Goal: Task Accomplishment & Management: Manage account settings

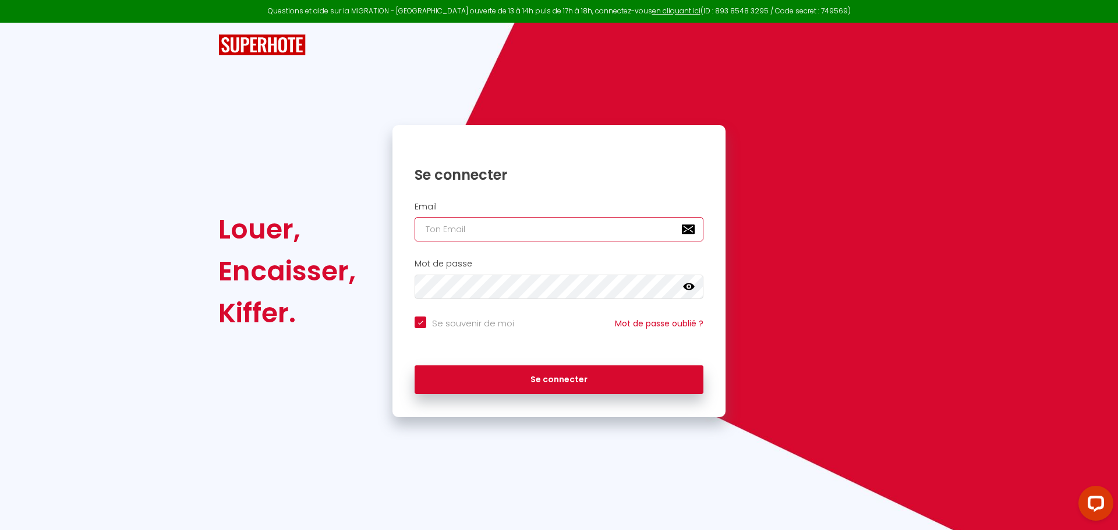
type input "[EMAIL_ADDRESS][DOMAIN_NAME]"
click at [0, 530] on nordpass-portal at bounding box center [0, 530] width 0 height 0
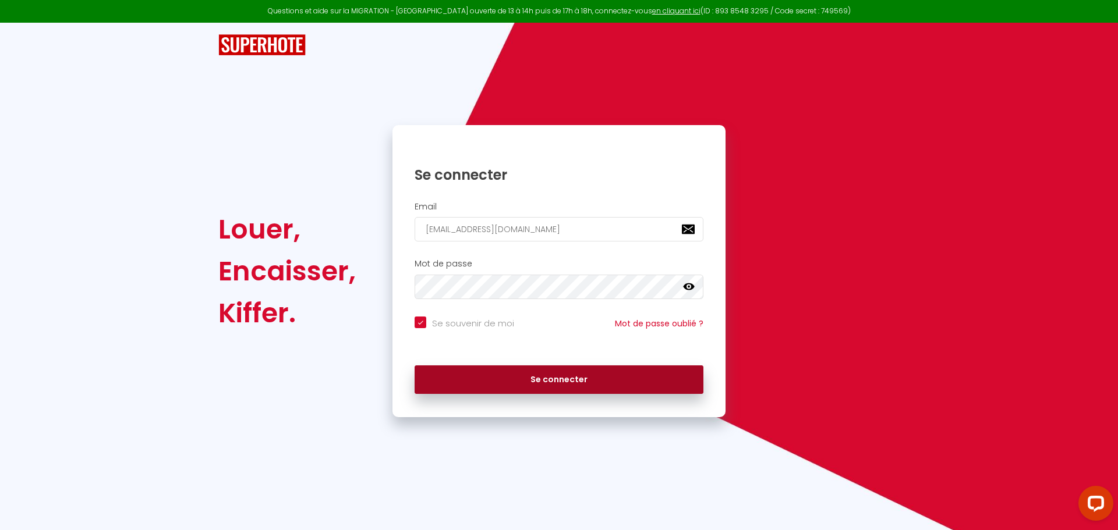
click at [595, 387] on button "Se connecter" at bounding box center [559, 380] width 289 height 29
checkbox input "true"
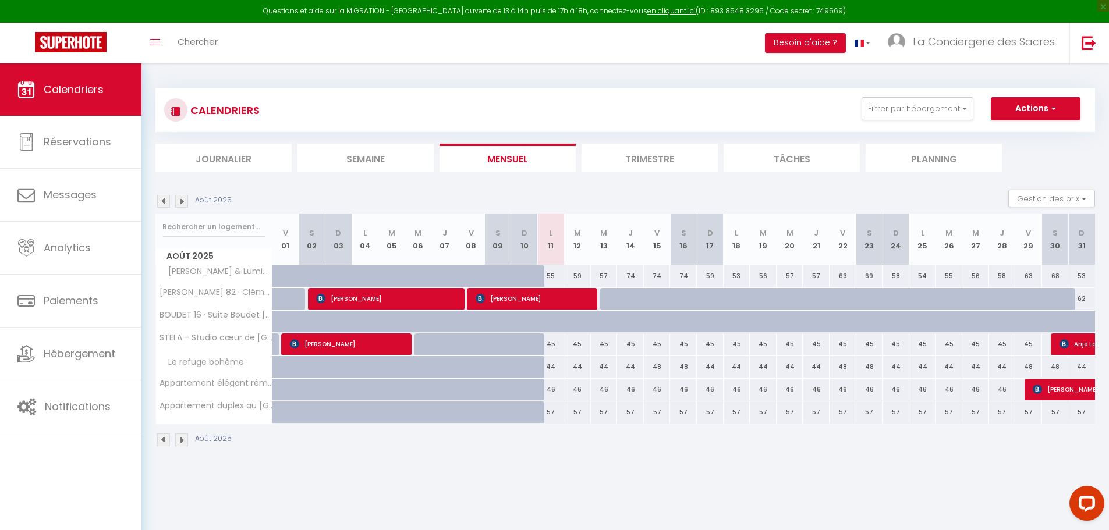
click at [183, 202] on img at bounding box center [181, 201] width 13 height 13
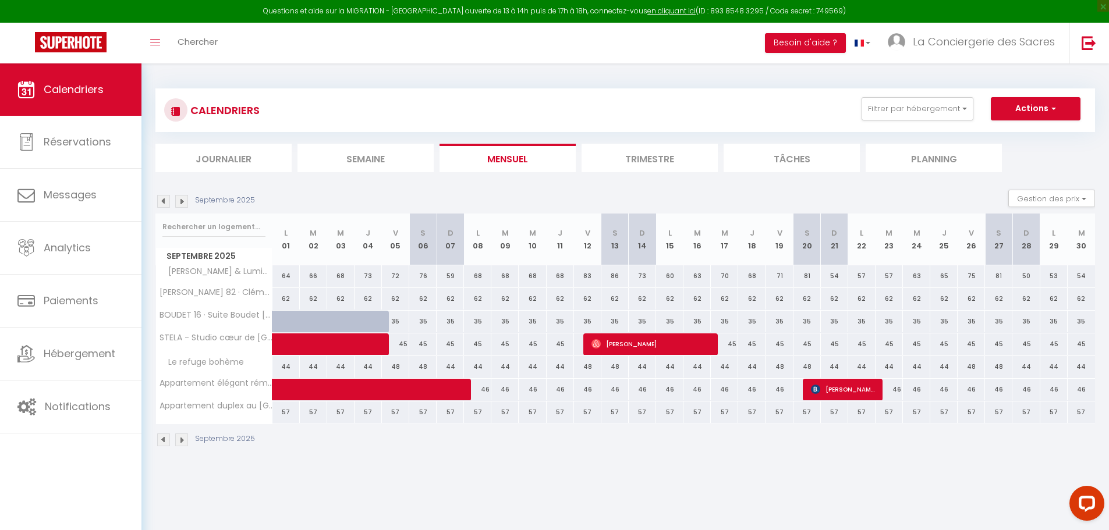
click at [182, 204] on img at bounding box center [181, 201] width 13 height 13
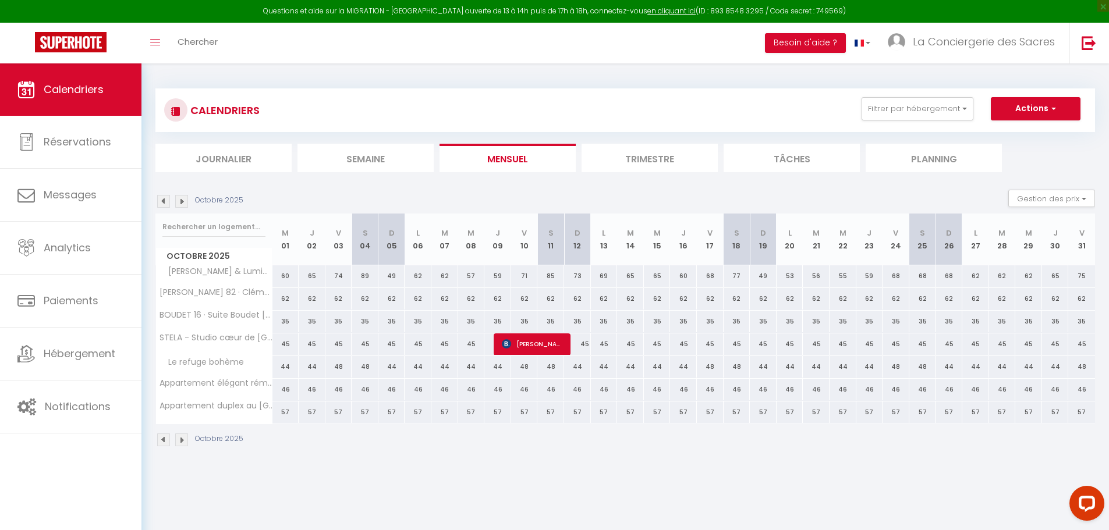
click at [182, 203] on img at bounding box center [181, 201] width 13 height 13
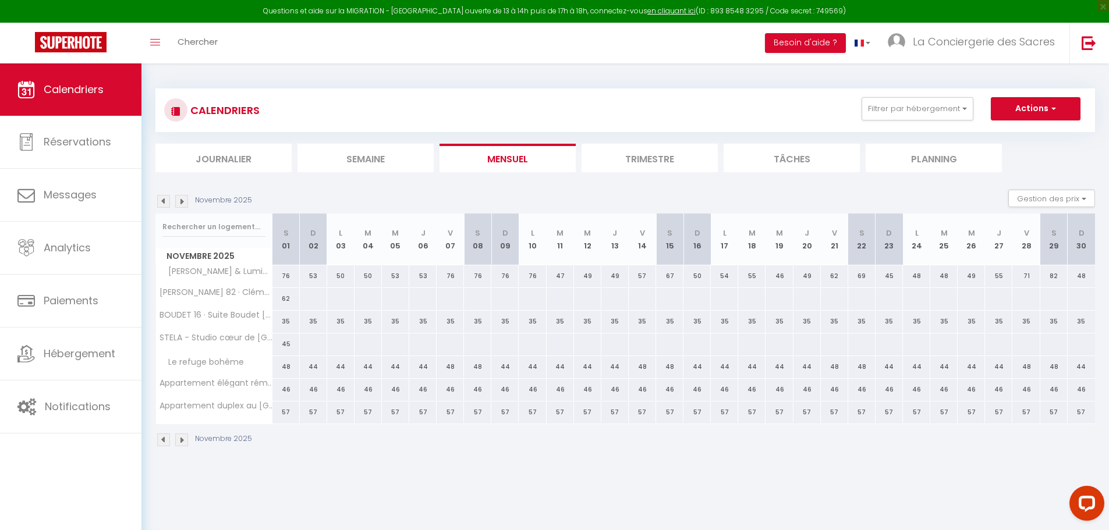
click at [181, 203] on img at bounding box center [181, 201] width 13 height 13
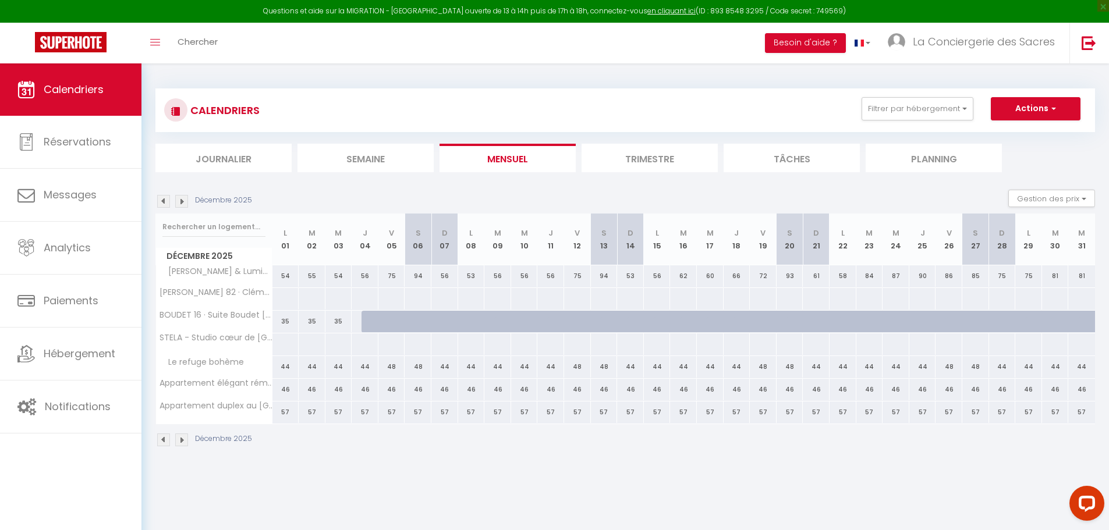
click at [160, 200] on img at bounding box center [163, 201] width 13 height 13
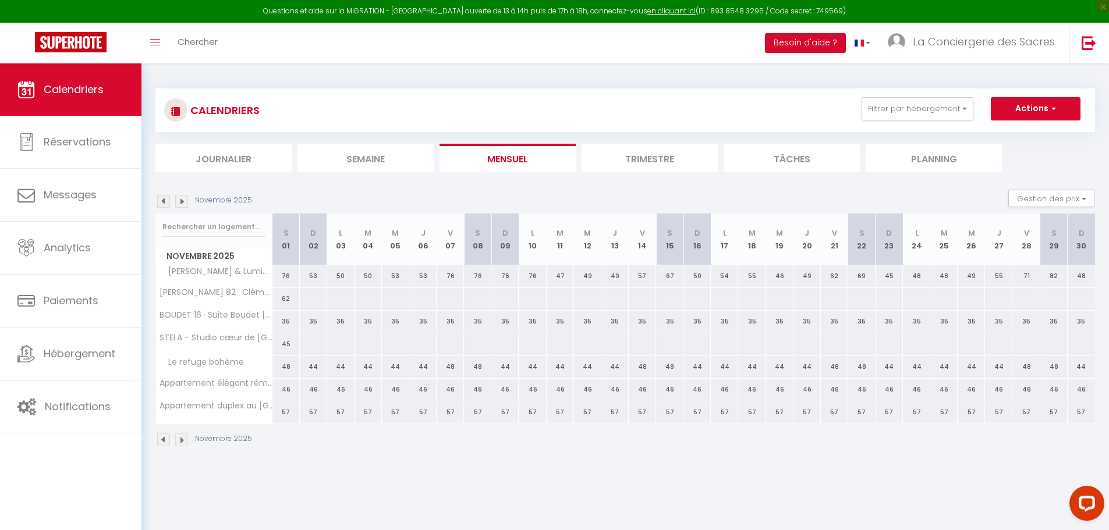
click at [163, 201] on img at bounding box center [163, 201] width 13 height 13
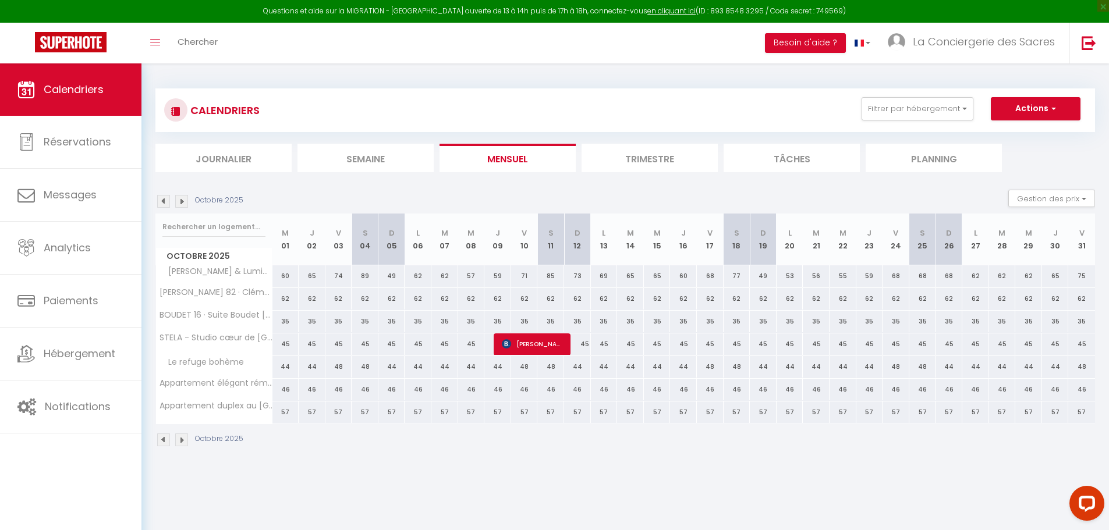
click at [164, 203] on img at bounding box center [163, 201] width 13 height 13
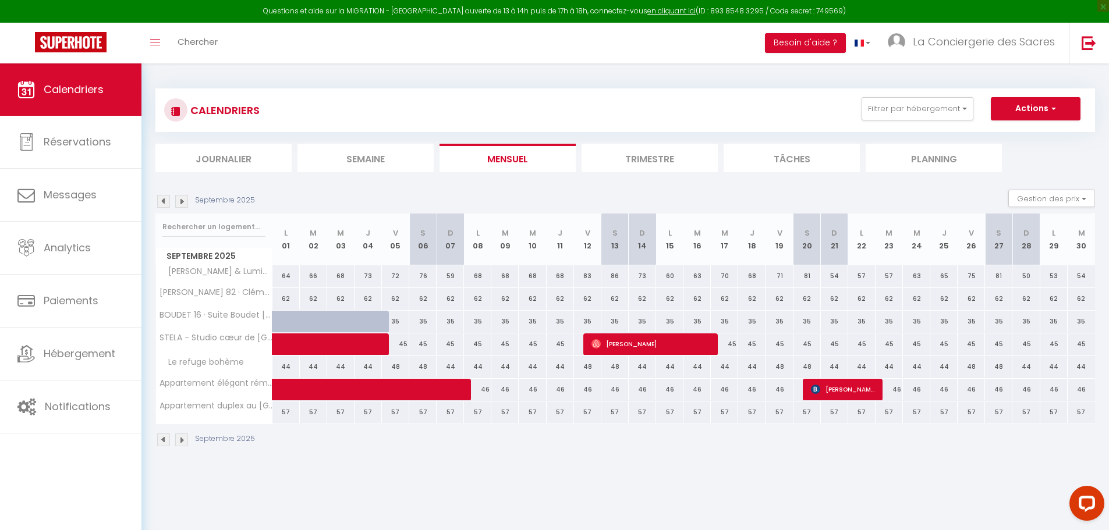
click at [401, 323] on div "35" at bounding box center [395, 322] width 27 height 22
type input "35"
select select "1"
type input "Ven 05 Septembre 2025"
type input "Sam 06 Septembre 2025"
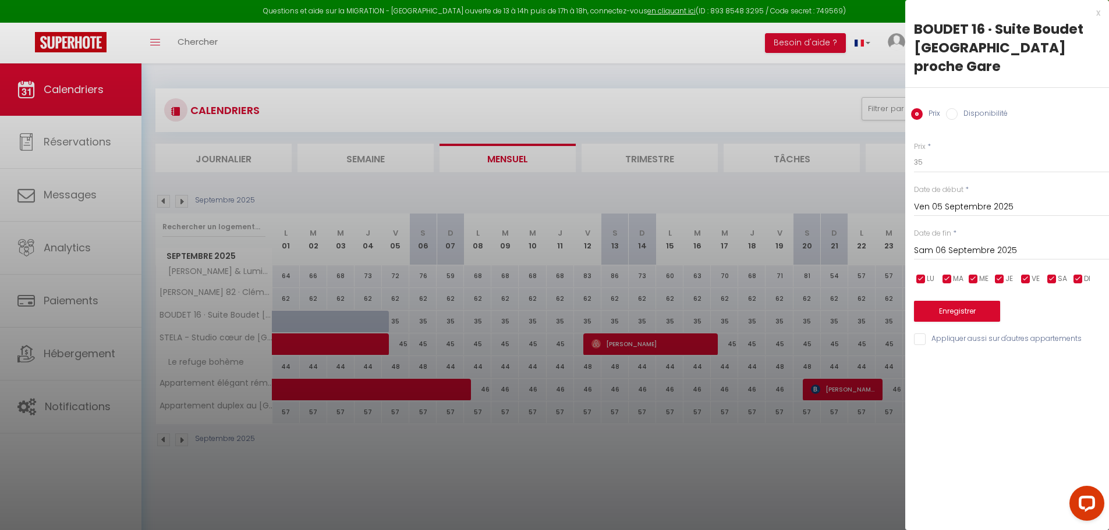
click at [956, 108] on input "Disponibilité" at bounding box center [952, 114] width 12 height 12
radio input "true"
radio input "false"
click at [947, 152] on select "Disponible Indisponible" at bounding box center [1011, 163] width 195 height 22
select select "0"
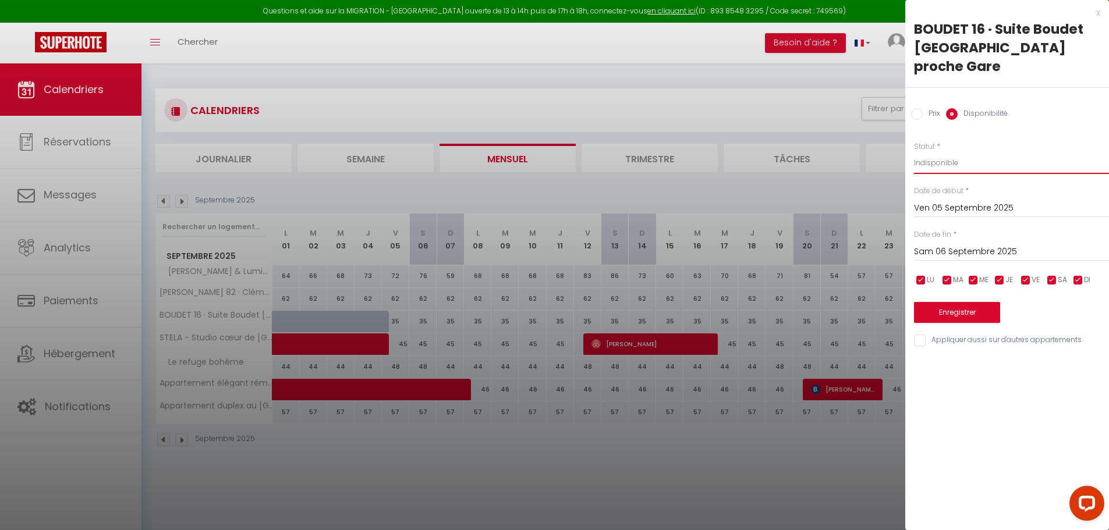
click at [914, 152] on select "Disponible Indisponible" at bounding box center [1011, 163] width 195 height 22
click at [1034, 245] on input "Sam 06 Septembre 2025" at bounding box center [1011, 252] width 195 height 15
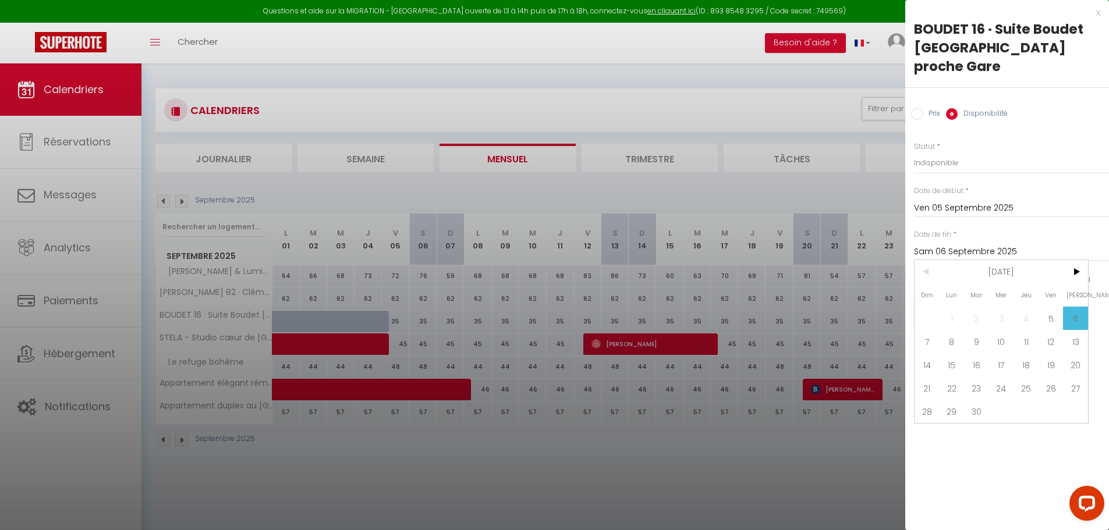
click at [1096, 14] on div "x" at bounding box center [1002, 13] width 195 height 14
select select
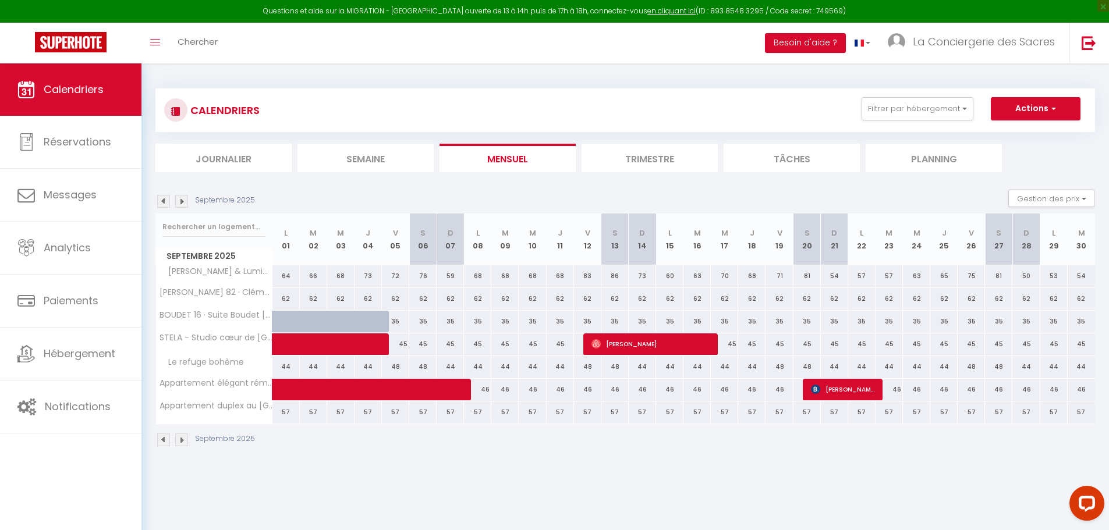
click at [401, 325] on div "35" at bounding box center [395, 322] width 27 height 22
select select "1"
type input "Ven 05 Septembre 2025"
type input "Sam 06 Septembre 2025"
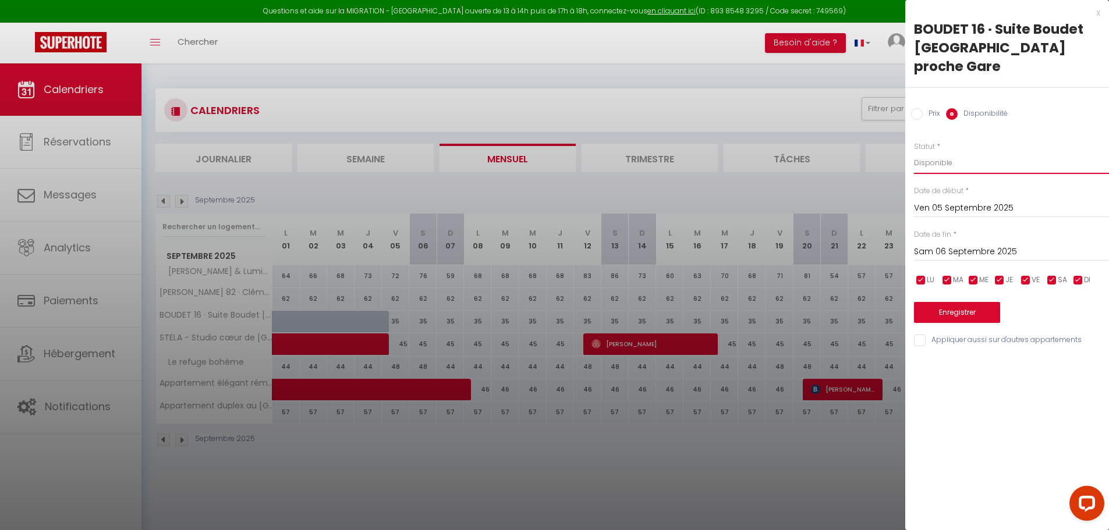
click at [967, 152] on select "Disponible Indisponible" at bounding box center [1011, 163] width 195 height 22
select select "0"
click at [914, 152] on select "Disponible Indisponible" at bounding box center [1011, 163] width 195 height 22
click at [1034, 245] on input "Sam 06 Septembre 2025" at bounding box center [1011, 252] width 195 height 15
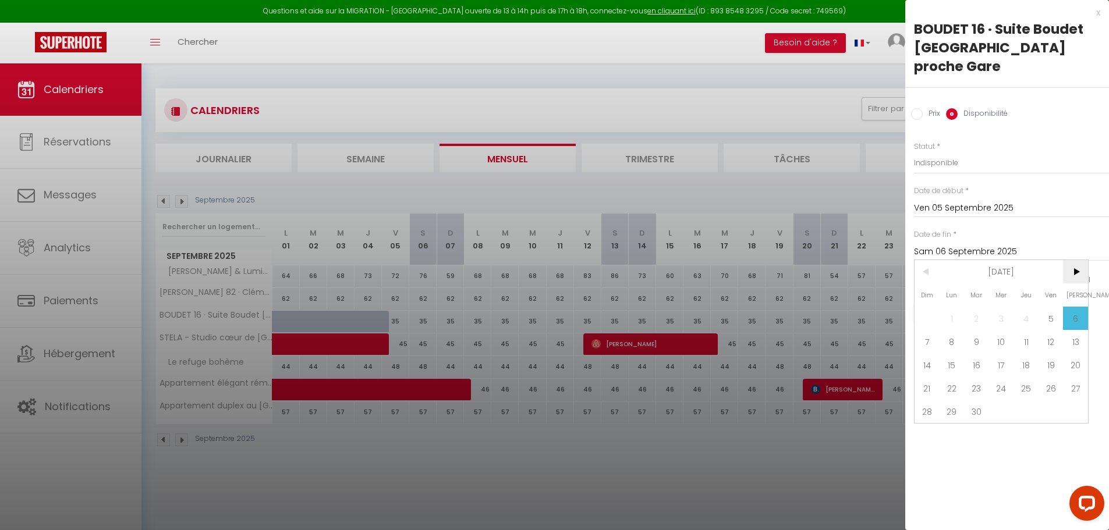
click at [1077, 260] on span ">" at bounding box center [1075, 271] width 25 height 23
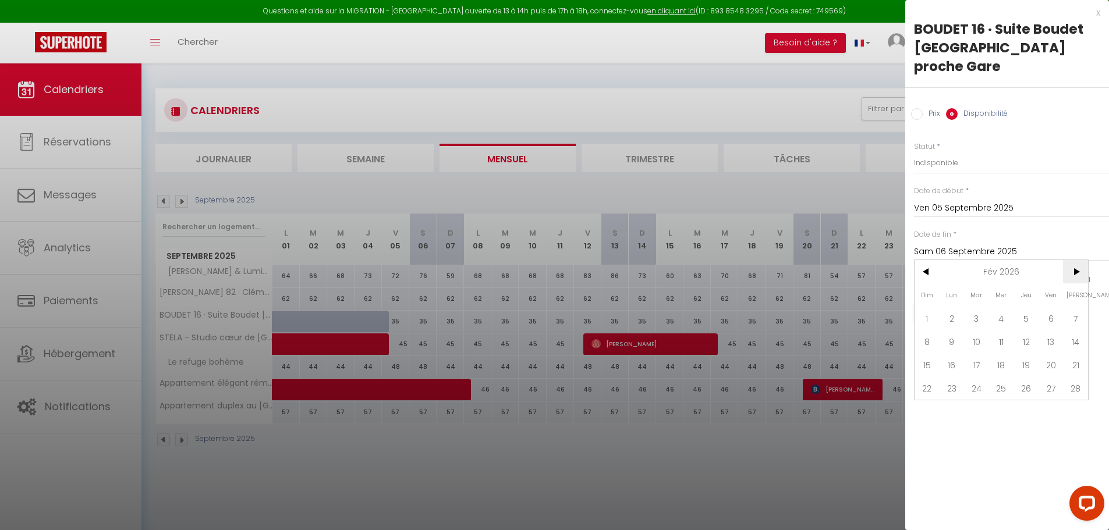
click at [1077, 260] on span ">" at bounding box center [1075, 271] width 25 height 23
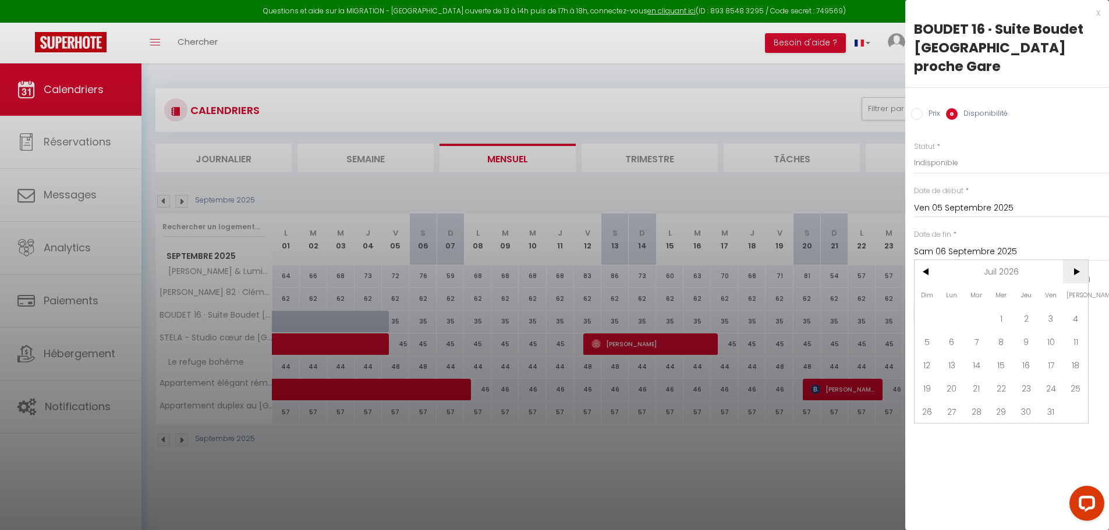
click at [1077, 260] on span ">" at bounding box center [1075, 271] width 25 height 23
click at [1075, 400] on span "31" at bounding box center [1075, 411] width 25 height 23
type input "[PERSON_NAME][DATE]"
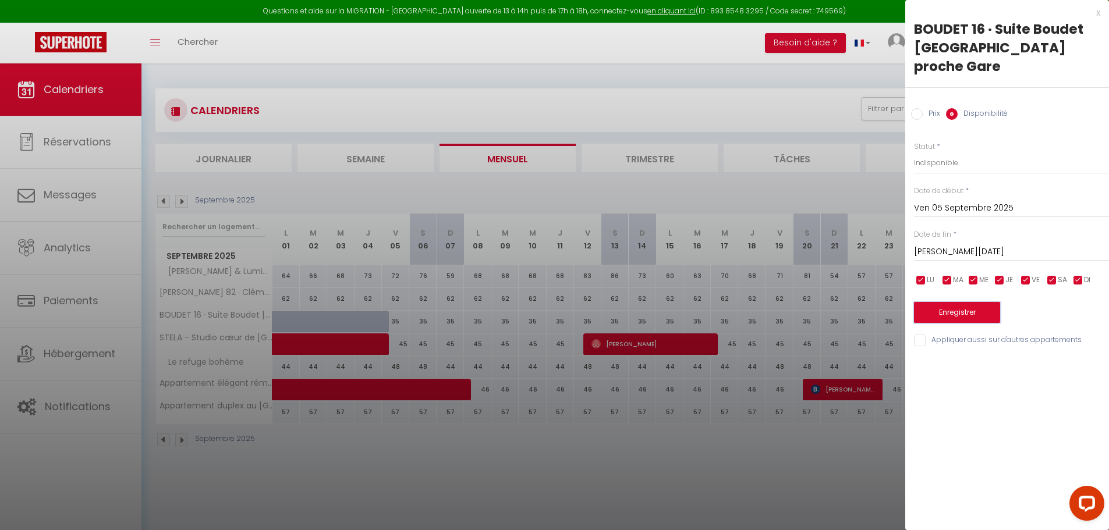
click at [979, 302] on button "Enregistrer" at bounding box center [957, 312] width 86 height 21
